Goal: Task Accomplishment & Management: Use online tool/utility

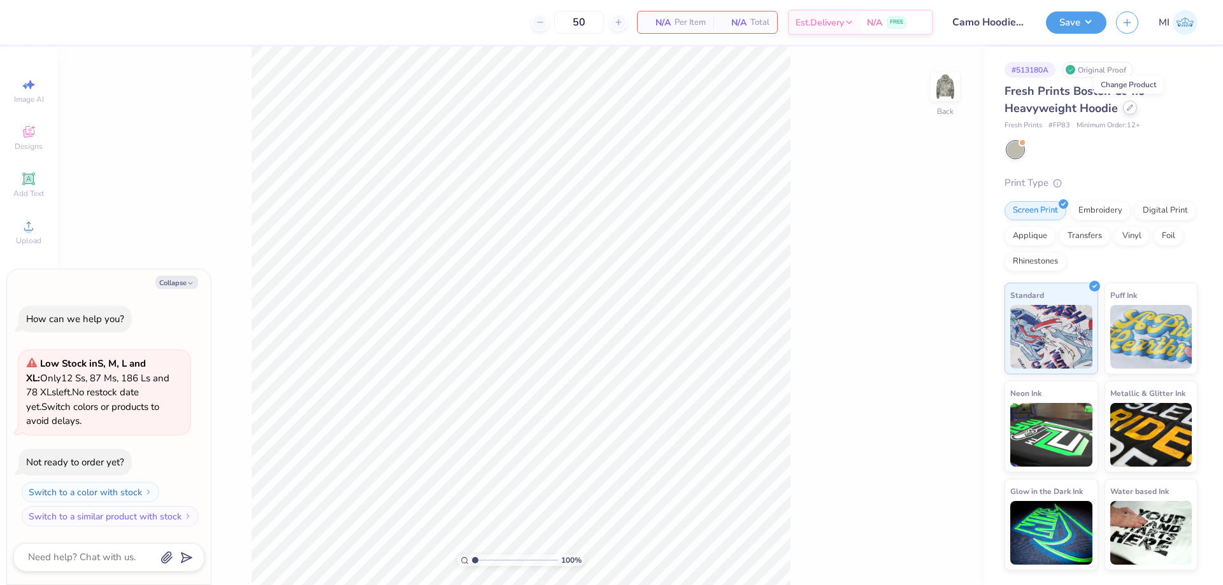
click at [1128, 111] on icon at bounding box center [1130, 107] width 6 height 6
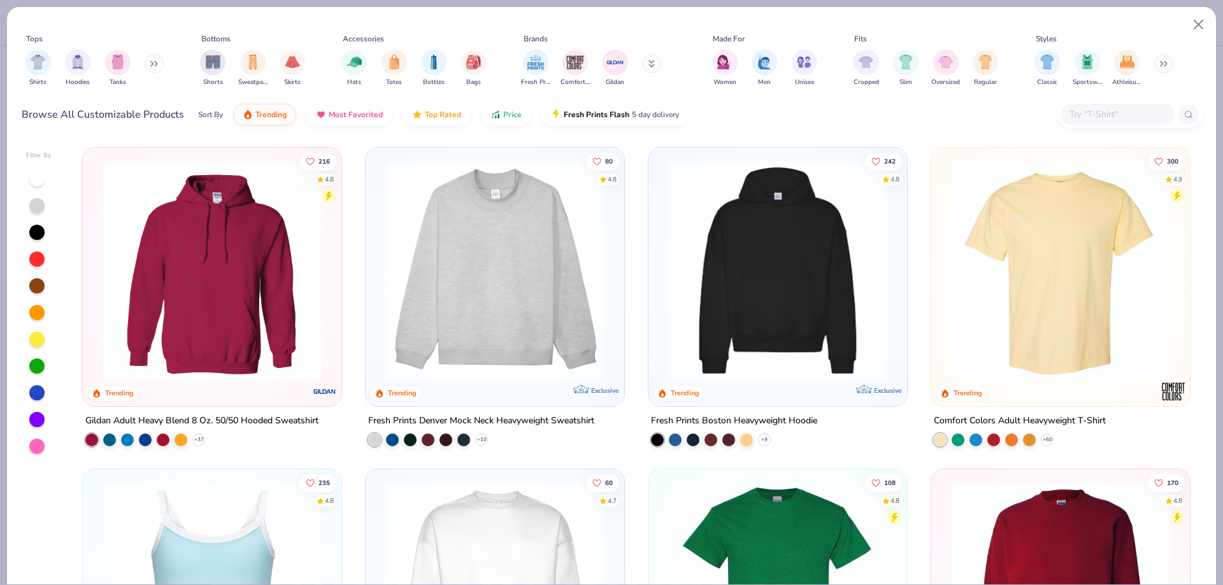
type textarea "x"
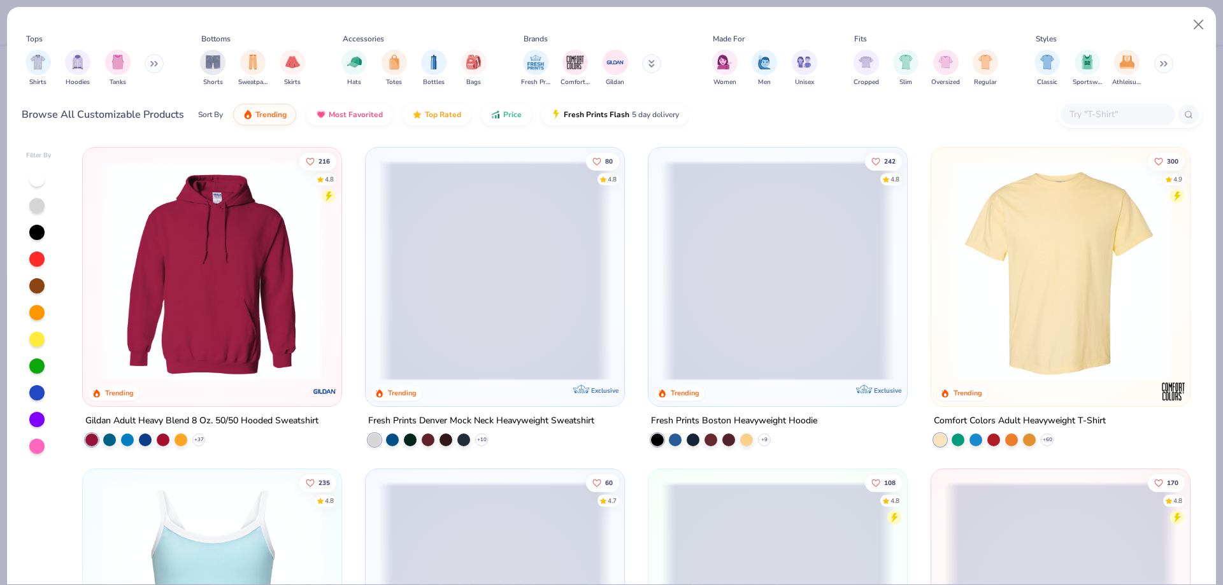
click at [1135, 112] on input "text" at bounding box center [1117, 114] width 98 height 15
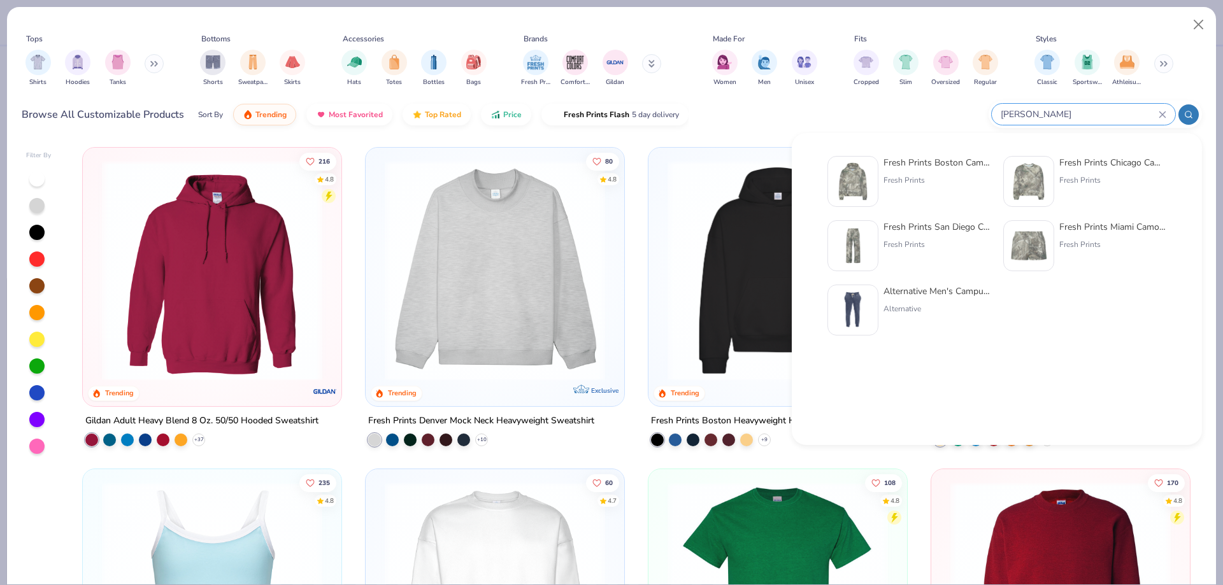
type input "[PERSON_NAME]"
click at [903, 175] on div "Fresh Prints" at bounding box center [937, 180] width 107 height 11
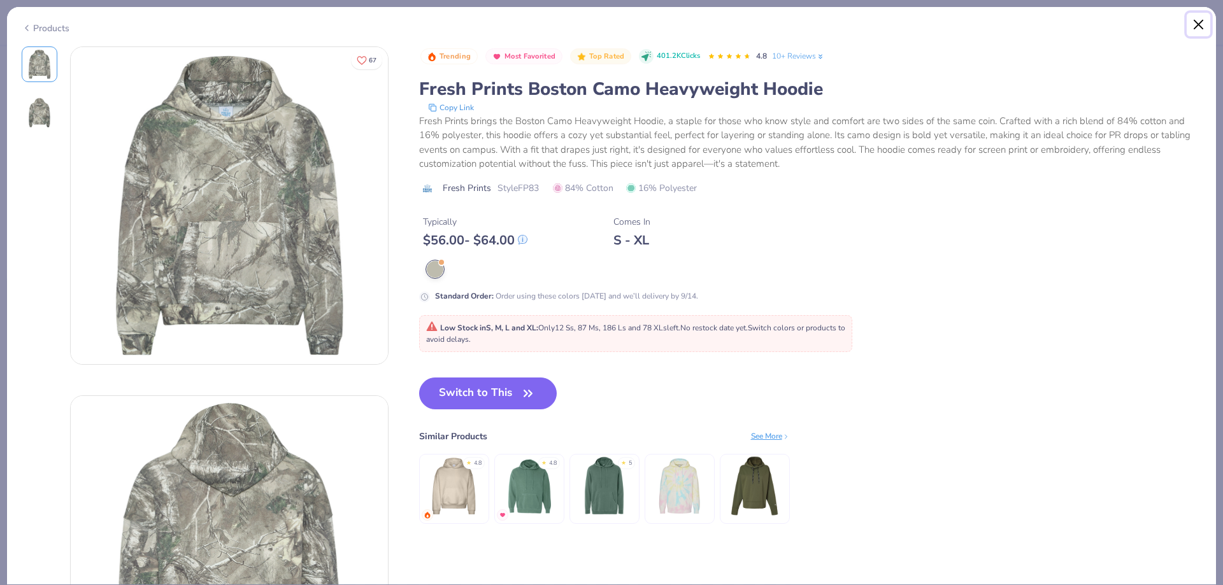
click at [1194, 22] on button "Close" at bounding box center [1199, 25] width 24 height 24
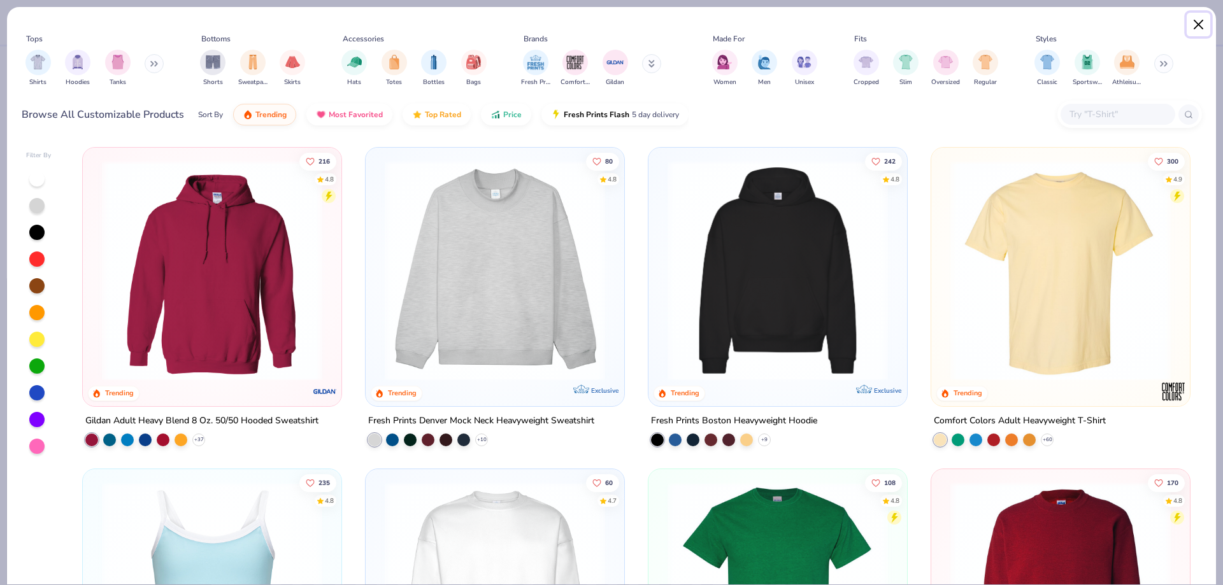
click at [1205, 26] on button "Close" at bounding box center [1199, 25] width 24 height 24
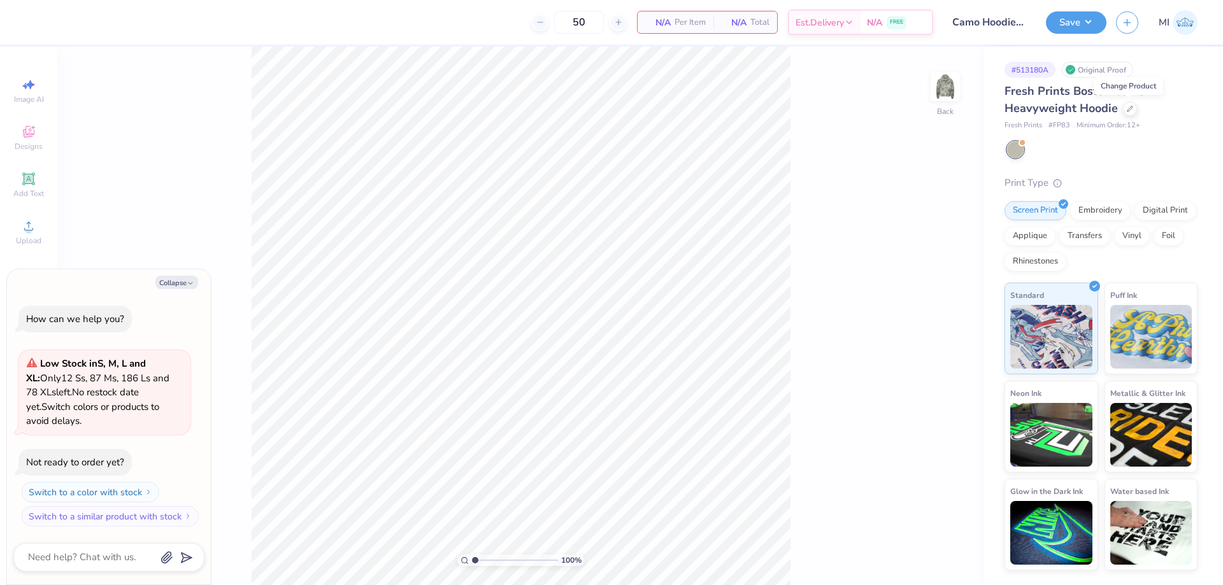
type textarea "x"
